Goal: Task Accomplishment & Management: Use online tool/utility

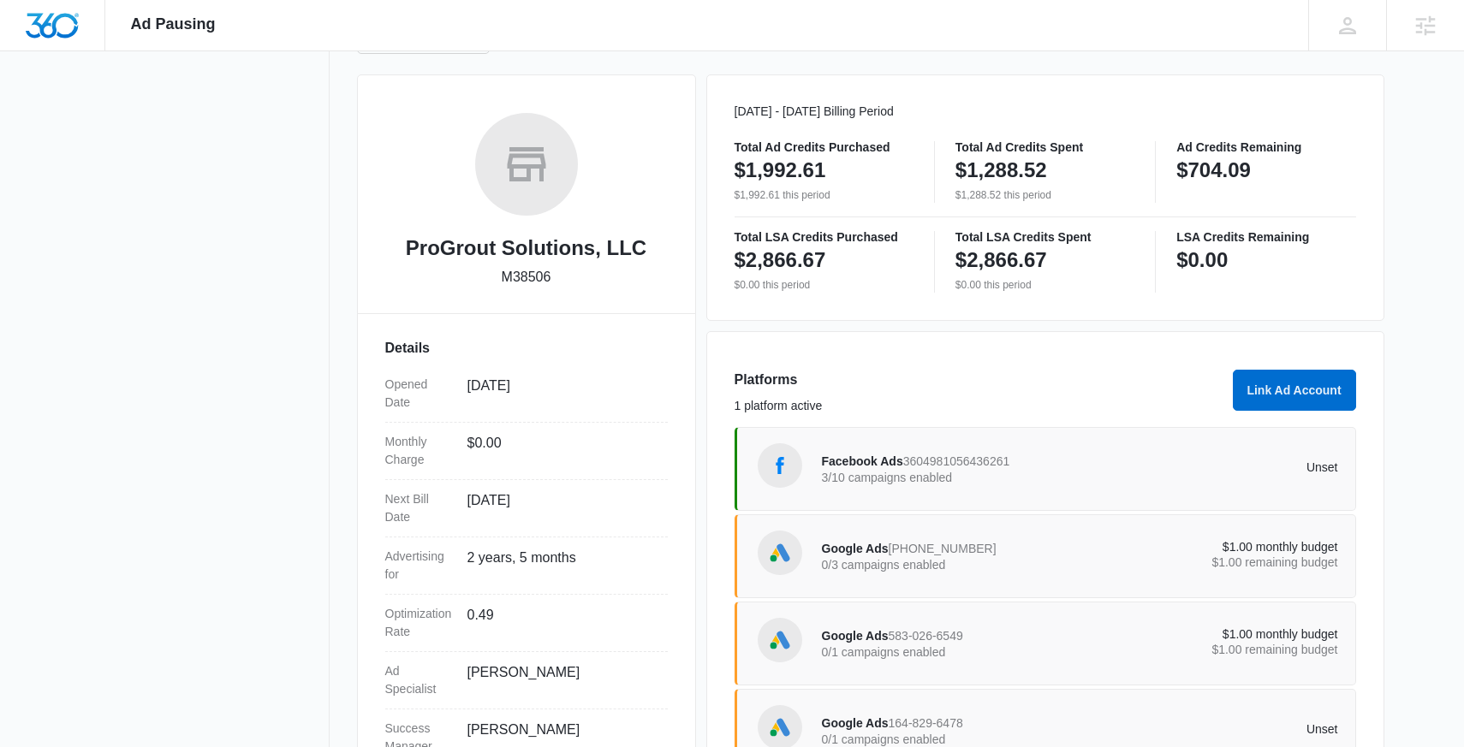
scroll to position [293, 0]
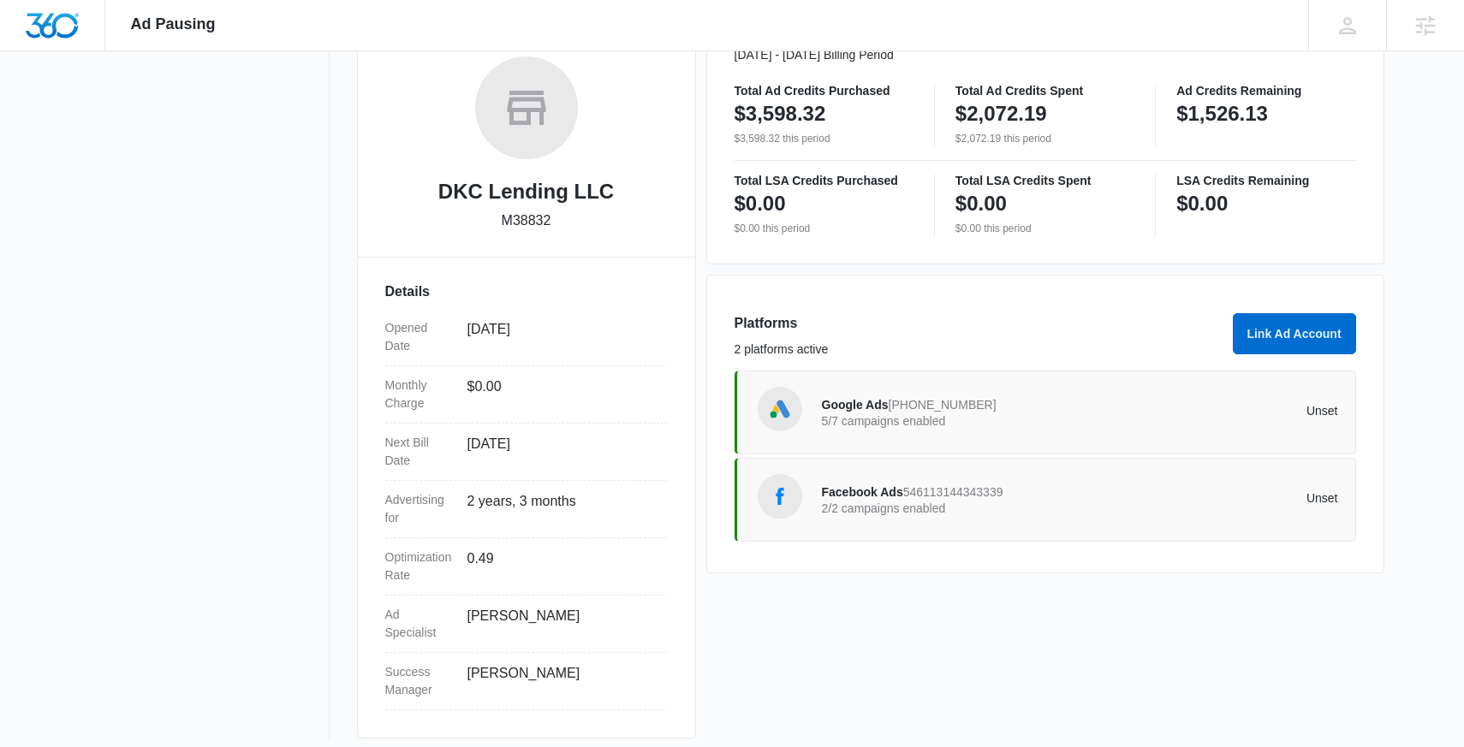
scroll to position [283, 0]
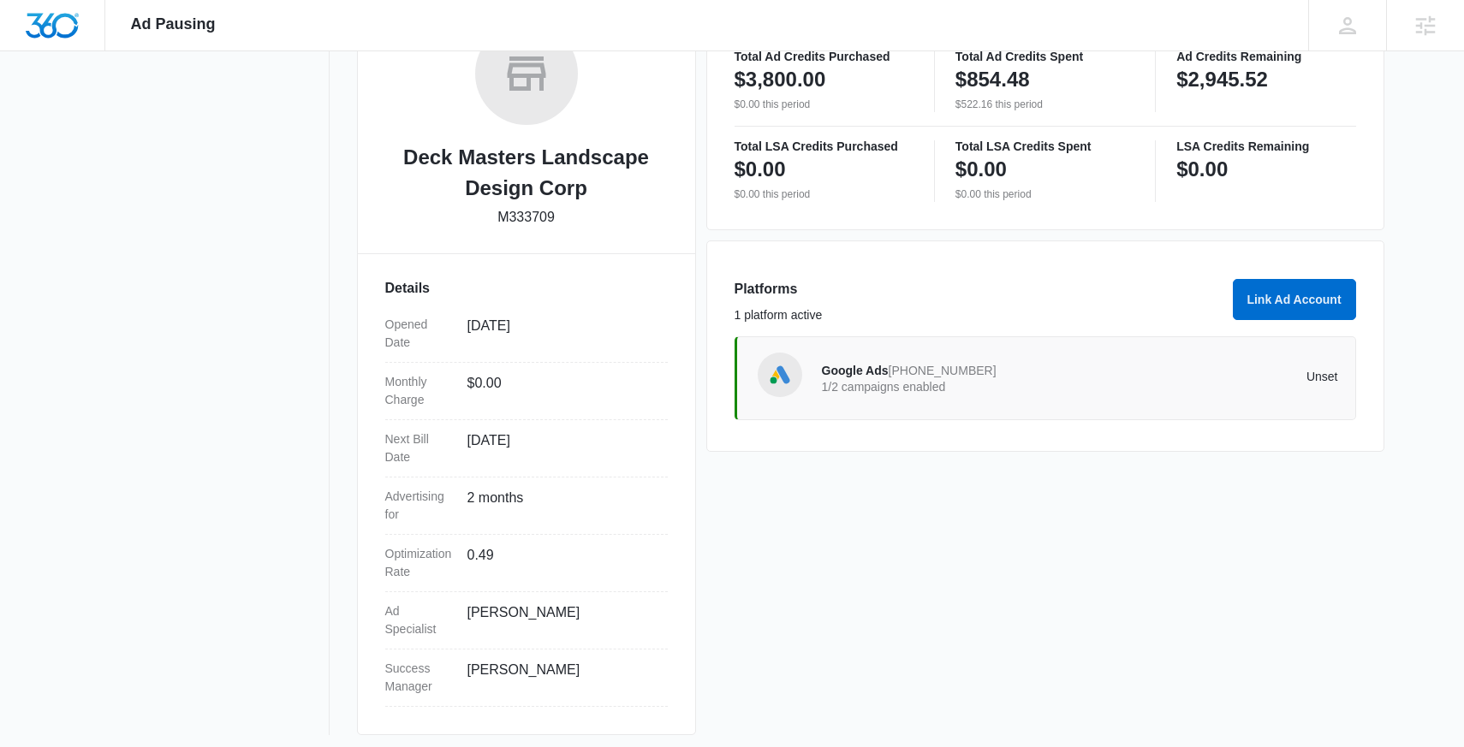
scroll to position [314, 0]
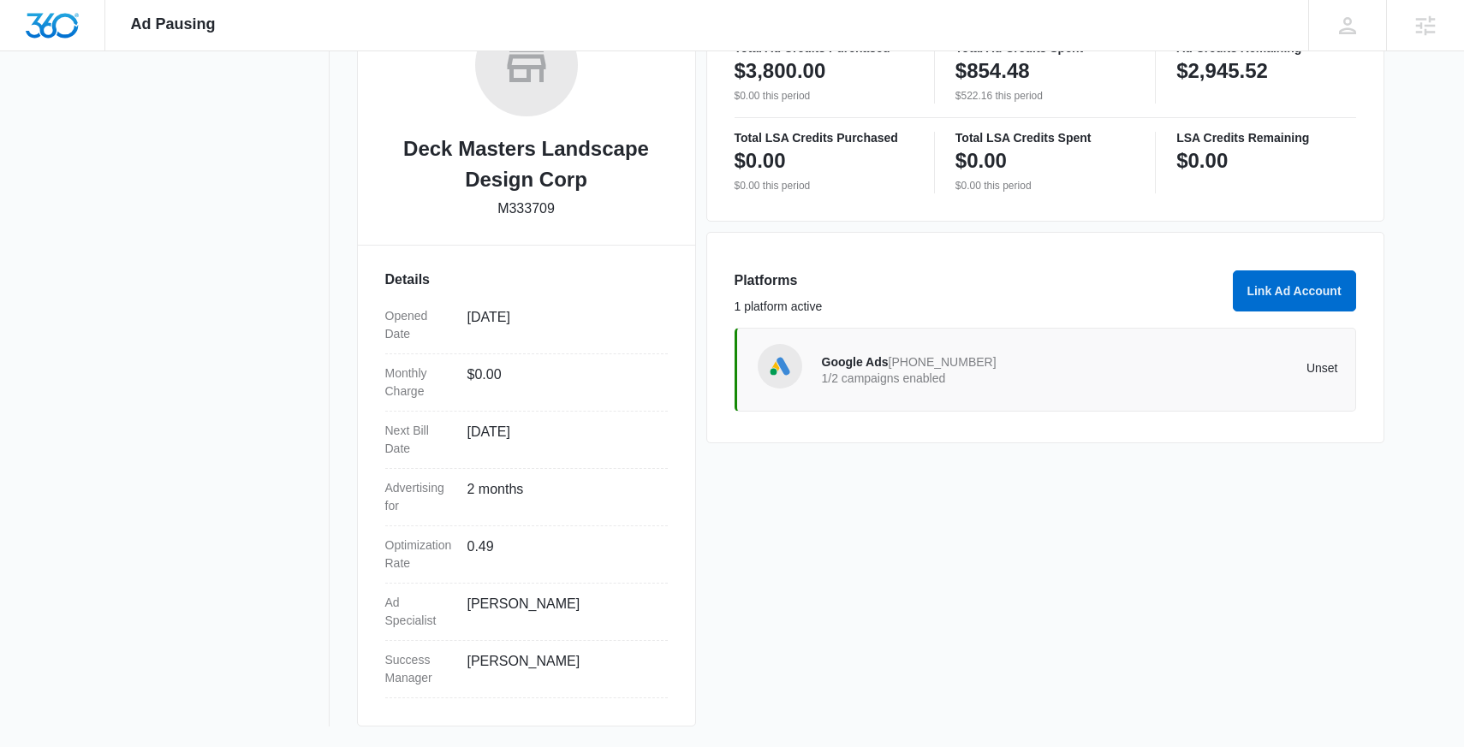
click at [977, 390] on div "Google Ads 689-682-6166 1/2 campaigns enabled Unset" at bounding box center [1080, 370] width 516 height 48
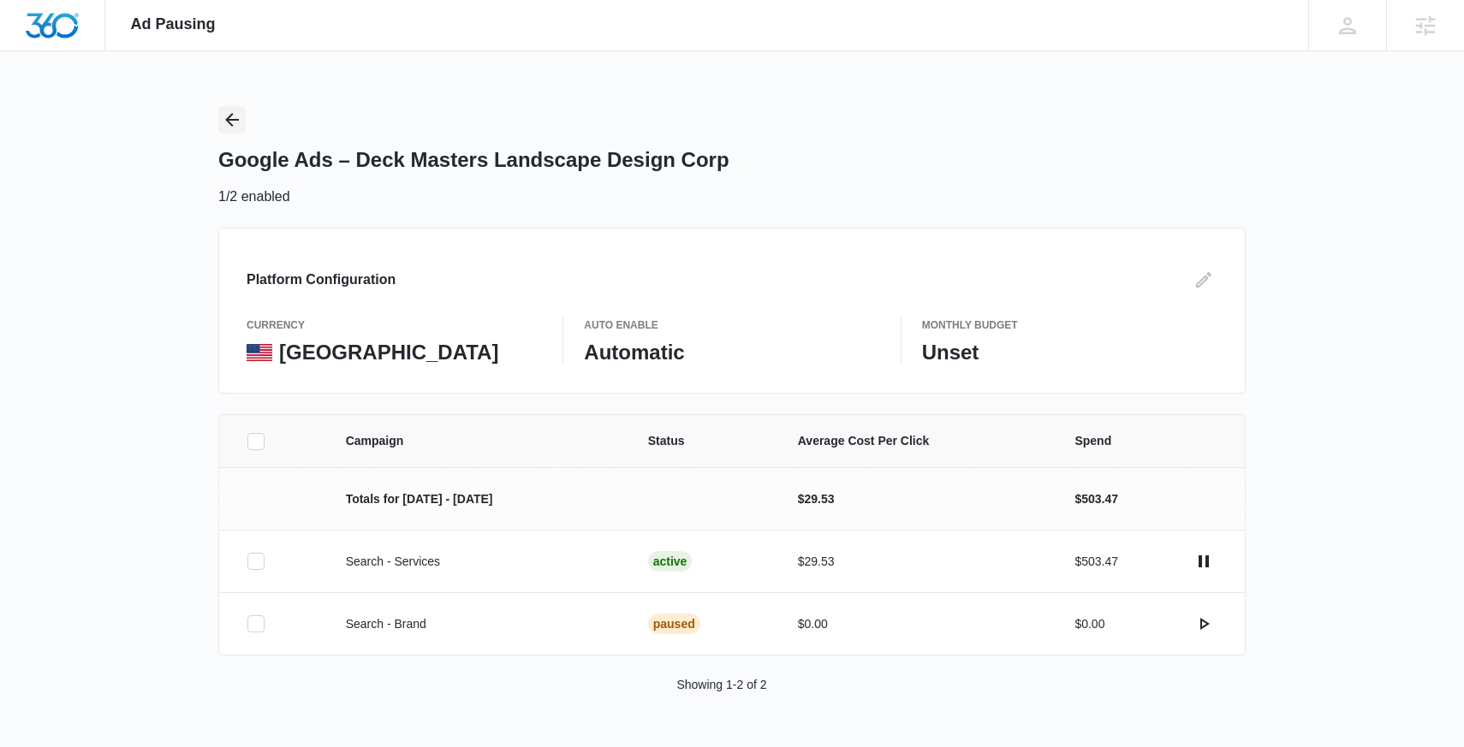
click at [231, 120] on icon "Back" at bounding box center [232, 120] width 14 height 14
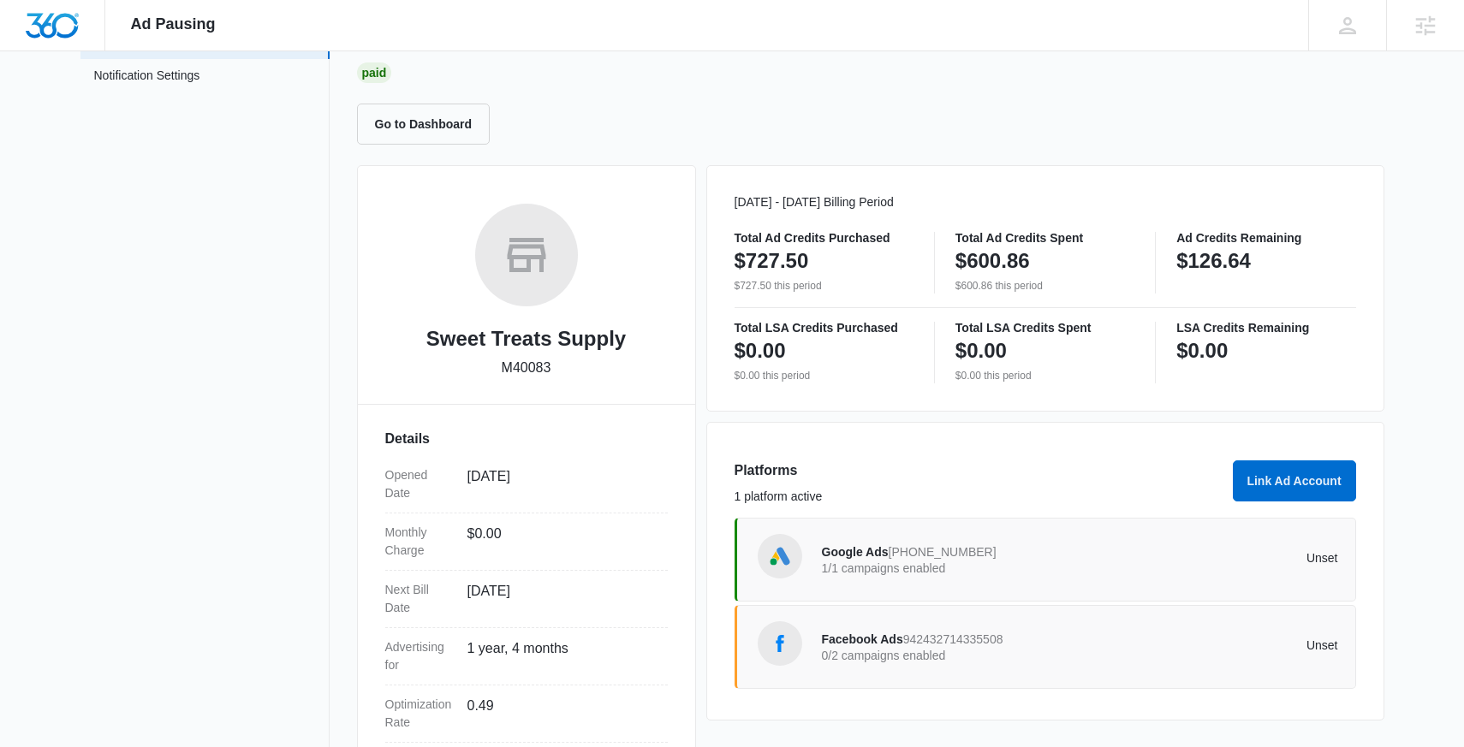
scroll to position [134, 0]
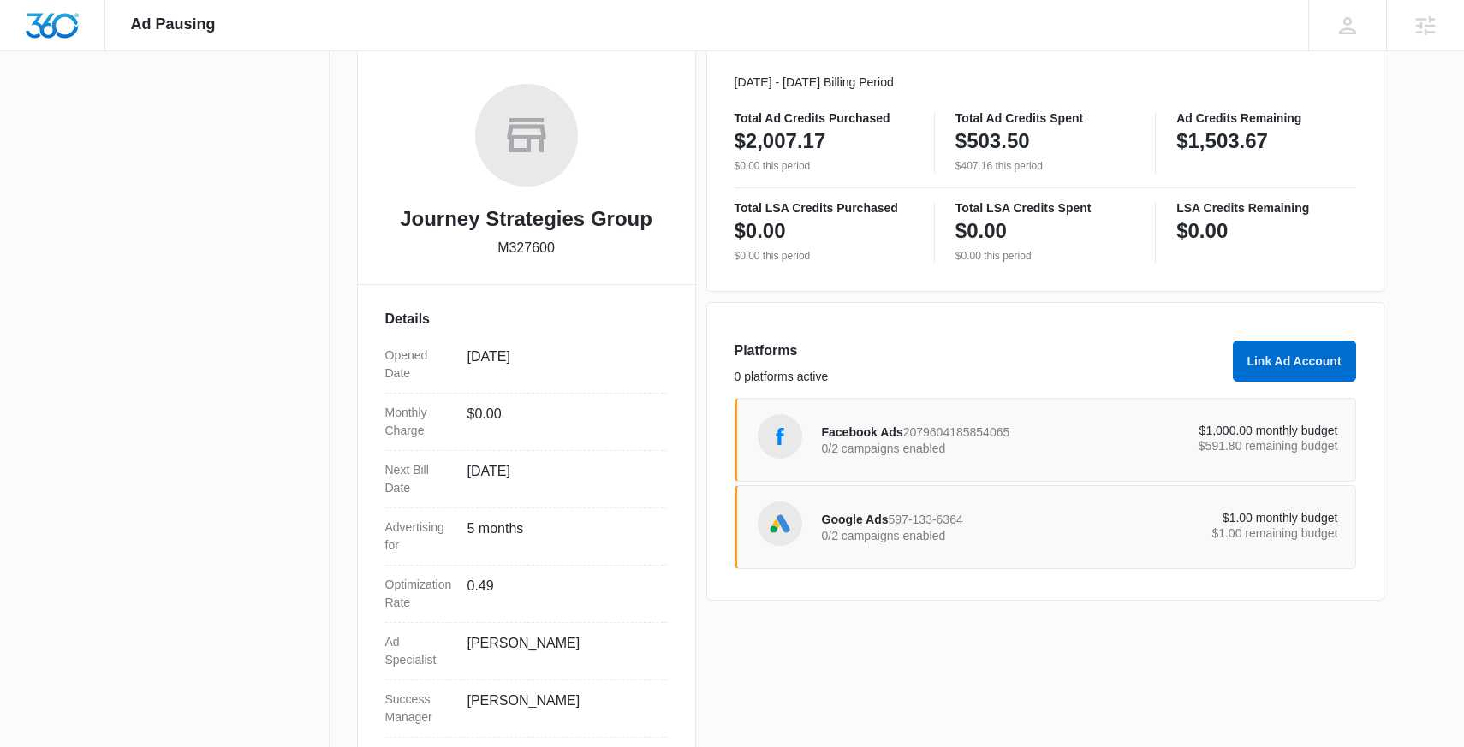
scroll to position [246, 0]
